Goal: Task Accomplishment & Management: Complete application form

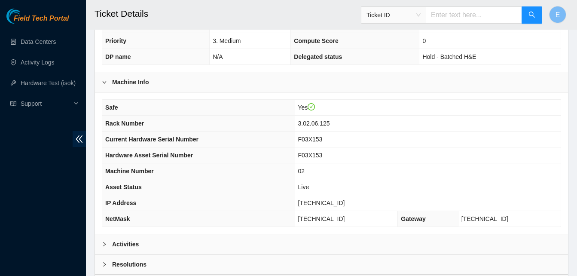
scroll to position [298, 0]
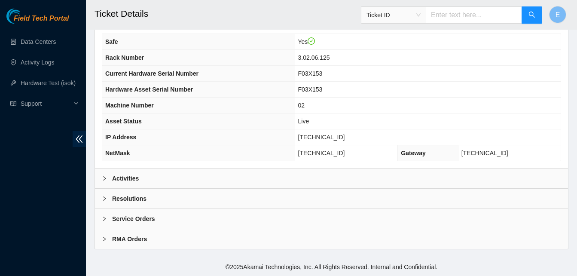
click at [124, 178] on b "Activities" at bounding box center [125, 178] width 27 height 9
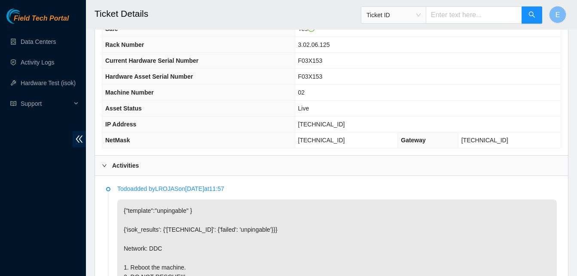
scroll to position [310, 0]
drag, startPoint x: 313, startPoint y: 126, endPoint x: 349, endPoint y: 131, distance: 36.9
click at [349, 131] on td "[TECHNICAL_ID]" at bounding box center [428, 125] width 266 height 16
copy span "[TECHNICAL_ID]"
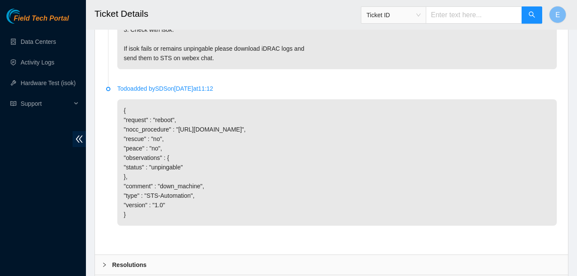
scroll to position [634, 0]
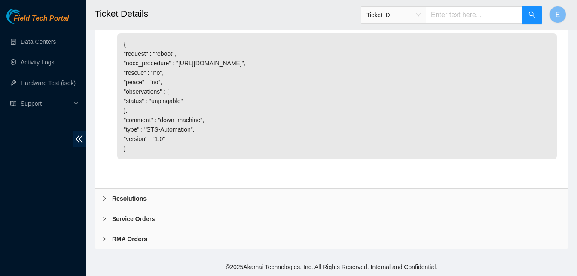
click at [139, 199] on b "Resolutions" at bounding box center [129, 198] width 34 height 9
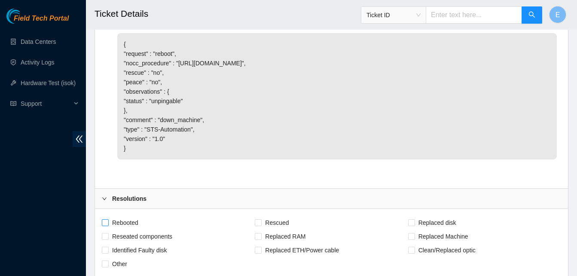
click at [104, 218] on label "Rebooted" at bounding box center [122, 223] width 40 height 14
click at [104, 219] on input "Rebooted" at bounding box center [105, 222] width 6 height 6
checkbox input "true"
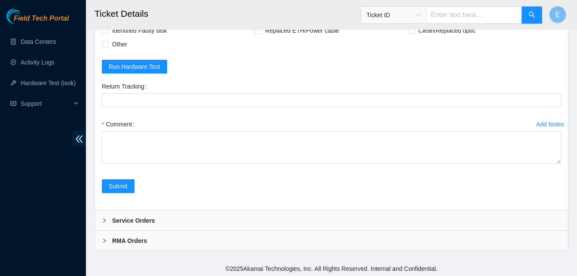
scroll to position [855, 0]
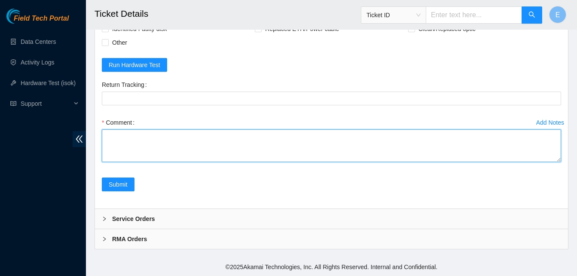
click at [113, 133] on textarea "Comment" at bounding box center [332, 145] width 460 height 33
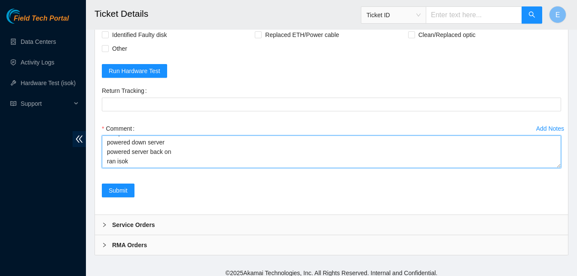
scroll to position [849, 0]
paste textarea "332260 [DATE] 01:44:47 [TECHNICAL_ID] COMPLETE Result Detail Message Ticket ID …"
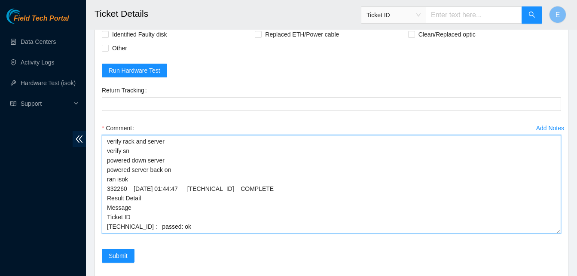
scroll to position [0, 0]
drag, startPoint x: 559, startPoint y: 165, endPoint x: 559, endPoint y: 230, distance: 65.8
click at [559, 230] on textarea "verify rack and server verify sn powered down server powered server back on ran…" at bounding box center [332, 184] width 460 height 98
type textarea "verify rack and server verify sn powered down server powered server back on ran…"
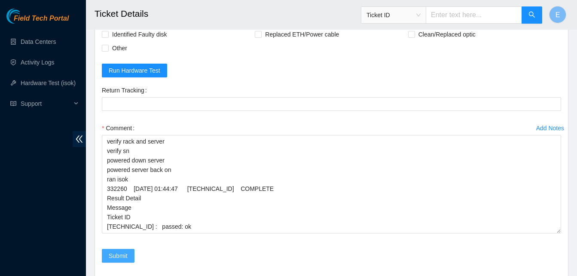
click at [119, 253] on span "Submit" at bounding box center [118, 255] width 19 height 9
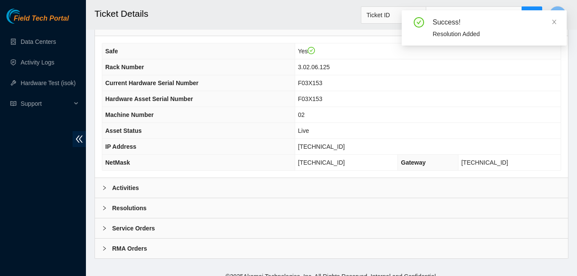
scroll to position [298, 0]
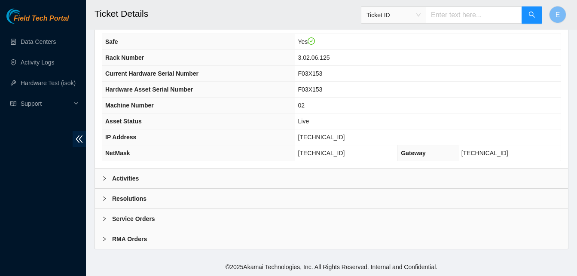
click at [129, 176] on b "Activities" at bounding box center [125, 178] width 27 height 9
